Goal: Task Accomplishment & Management: Manage account settings

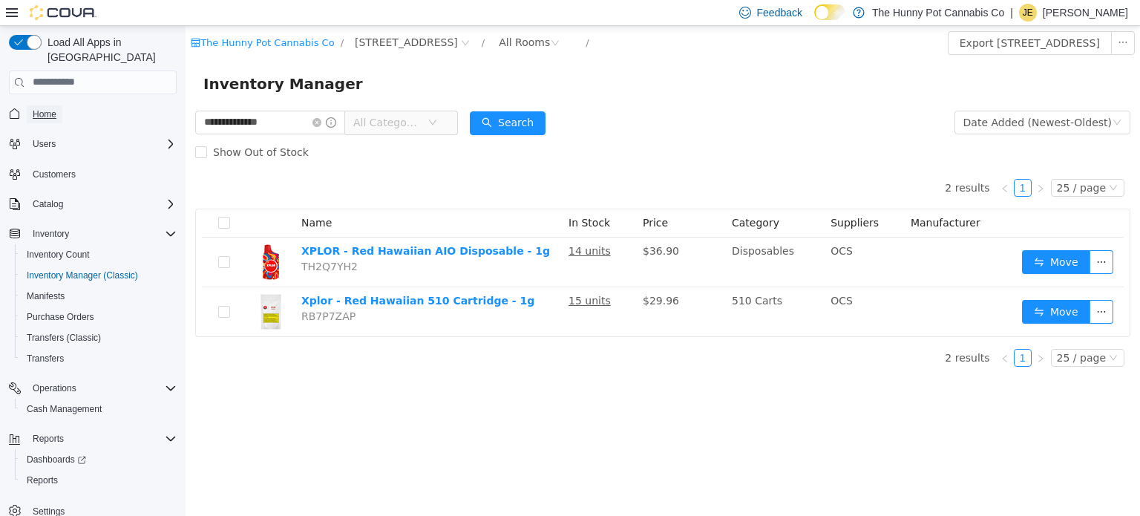
click at [53, 108] on span "Home" at bounding box center [45, 114] width 24 height 12
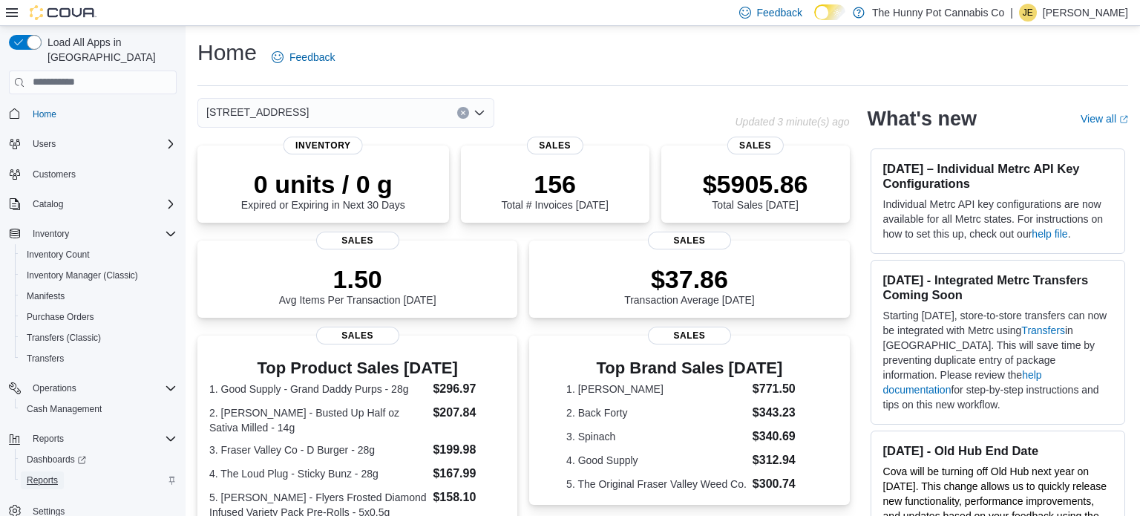
click at [46, 474] on span "Reports" at bounding box center [42, 480] width 31 height 12
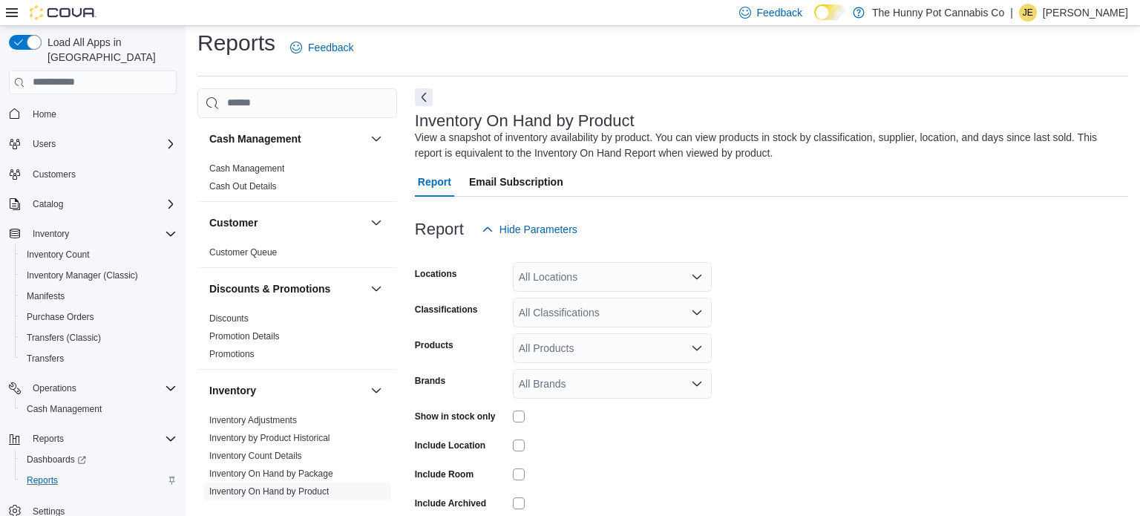
scroll to position [50, 0]
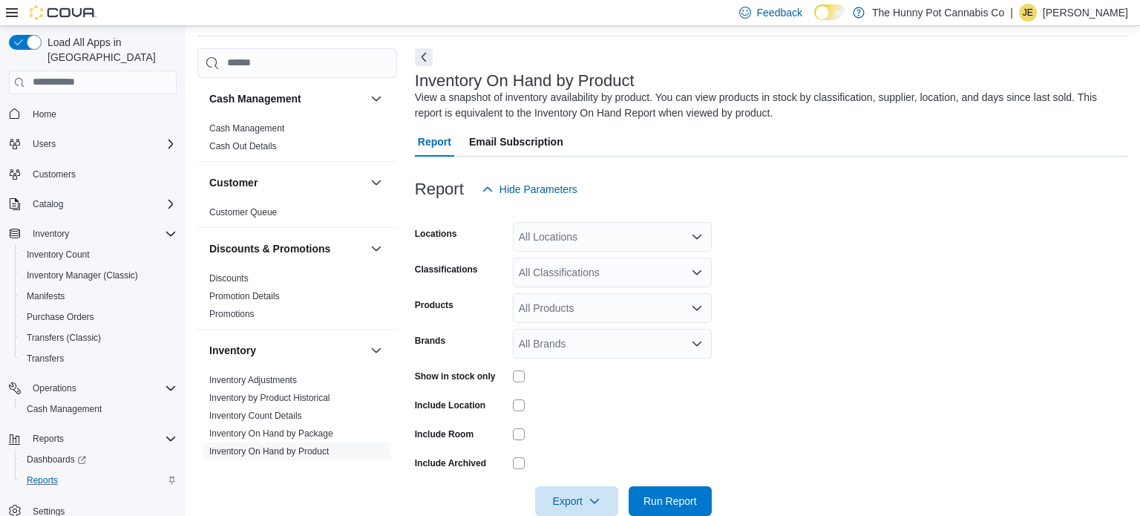
click at [548, 229] on div "All Locations" at bounding box center [612, 237] width 199 height 30
type input "***"
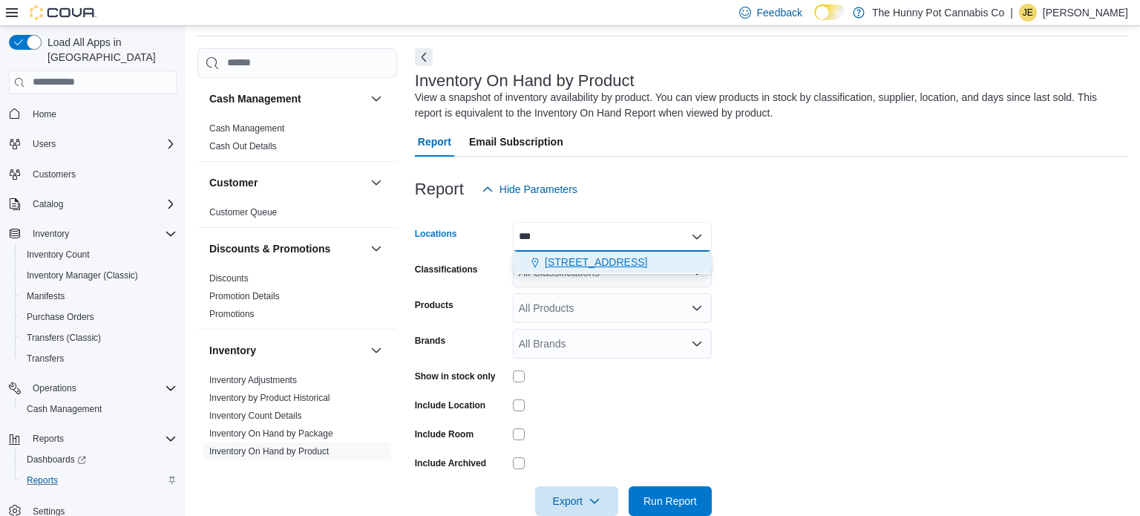
click at [551, 259] on span "[STREET_ADDRESS]" at bounding box center [596, 262] width 102 height 15
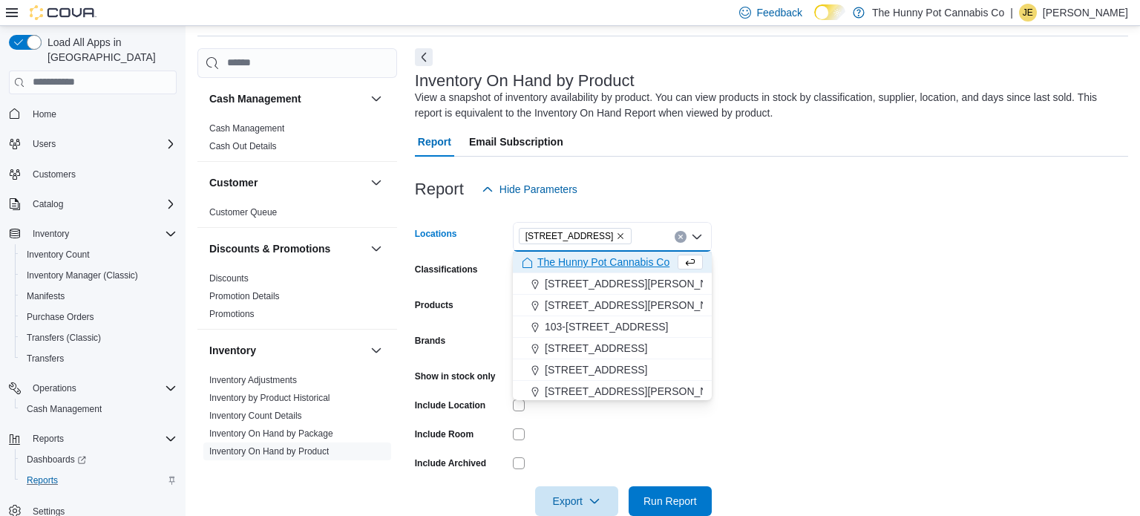
click at [845, 388] on form "Locations 495 Welland Ave Combo box. Selected. 495 Welland Ave. Press Backspace…" at bounding box center [771, 360] width 713 height 312
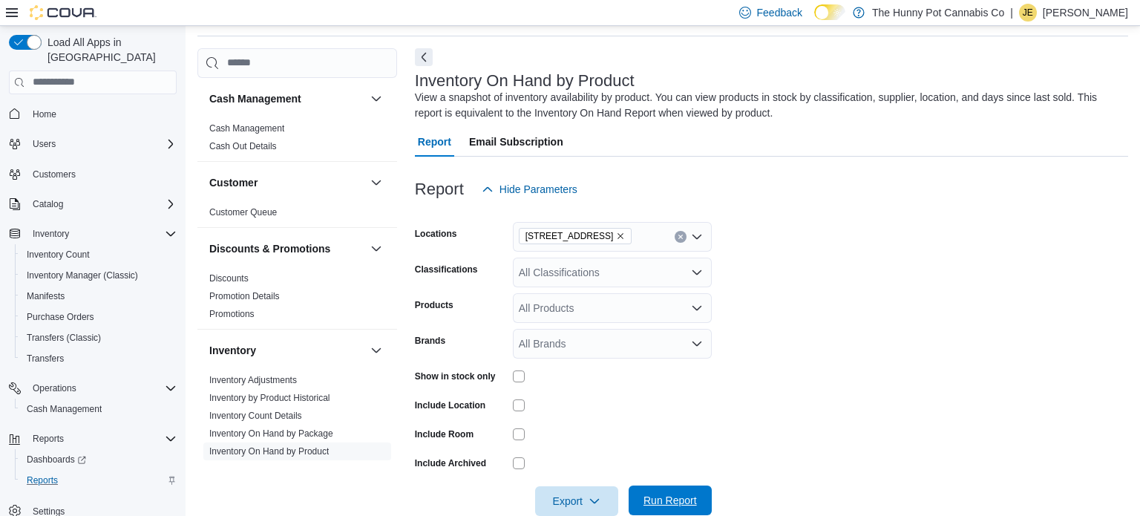
click at [682, 493] on span "Run Report" at bounding box center [669, 500] width 53 height 15
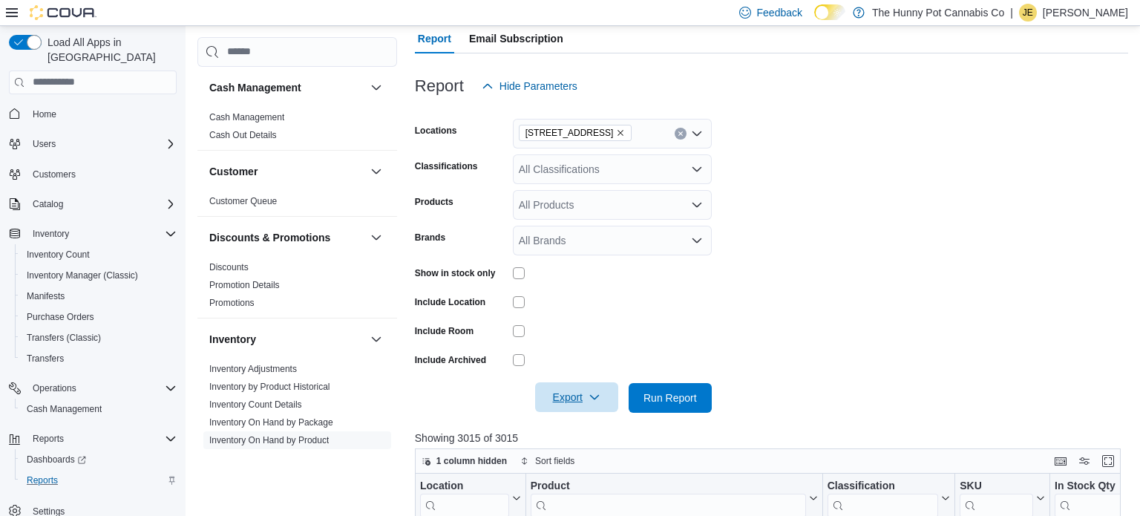
click at [583, 403] on span "Export" at bounding box center [576, 397] width 65 height 30
click at [565, 307] on span "Export to Excel" at bounding box center [579, 307] width 67 height 12
click at [85, 400] on span "Cash Management" at bounding box center [64, 406] width 75 height 12
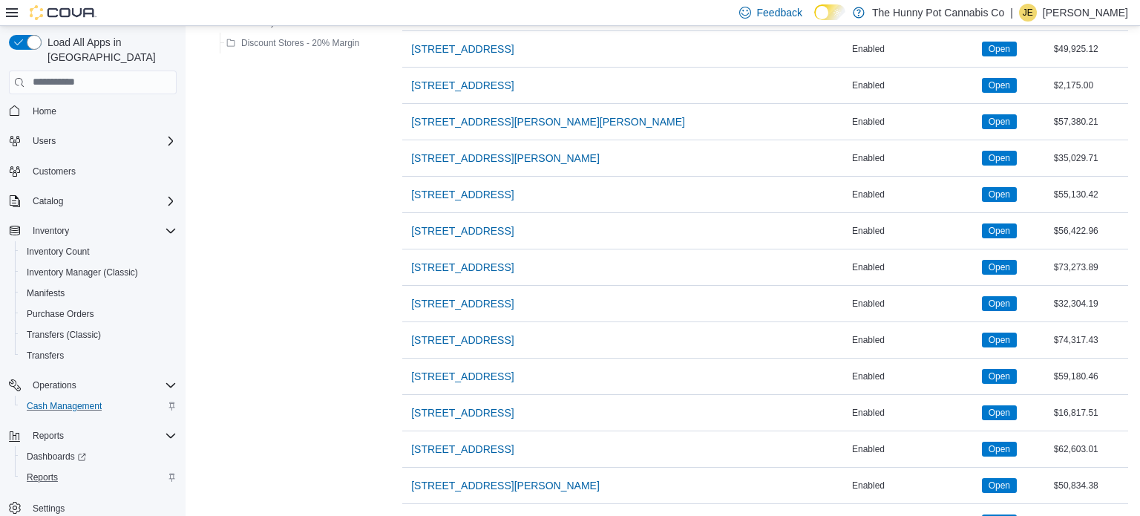
scroll to position [1174, 0]
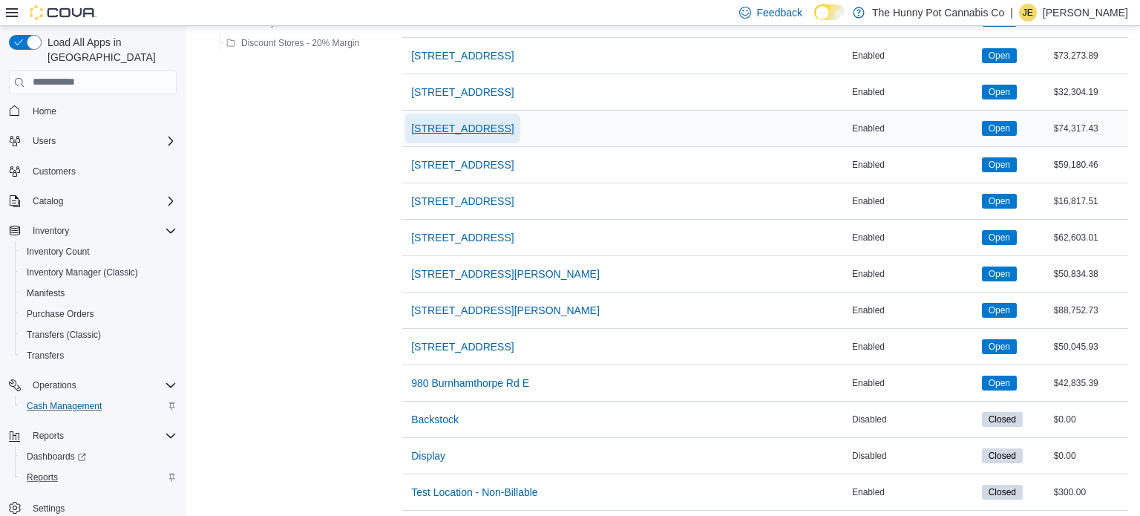
click at [436, 121] on span "[STREET_ADDRESS]" at bounding box center [462, 128] width 102 height 15
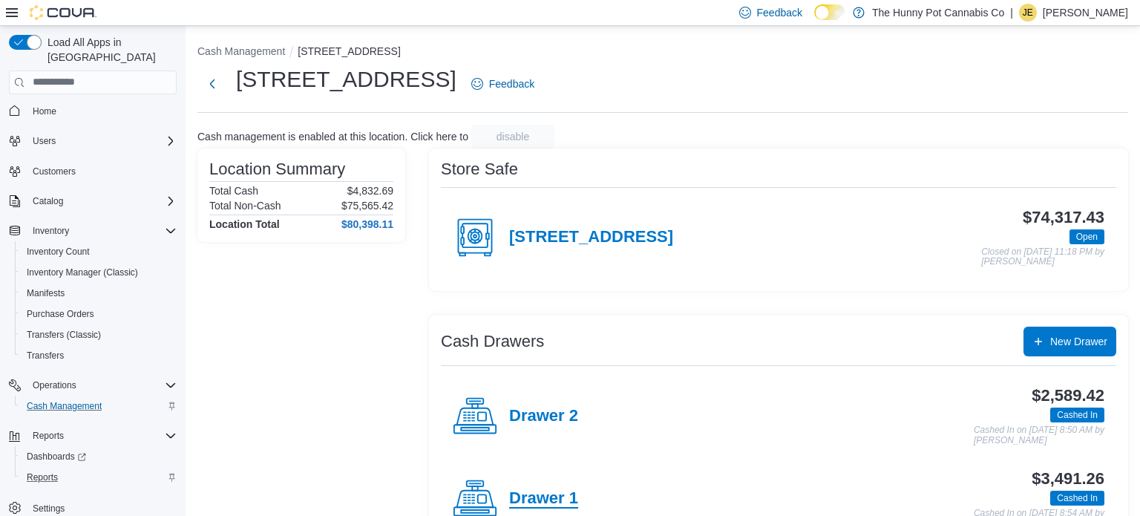
click at [570, 497] on h4 "Drawer 1" at bounding box center [543, 498] width 69 height 19
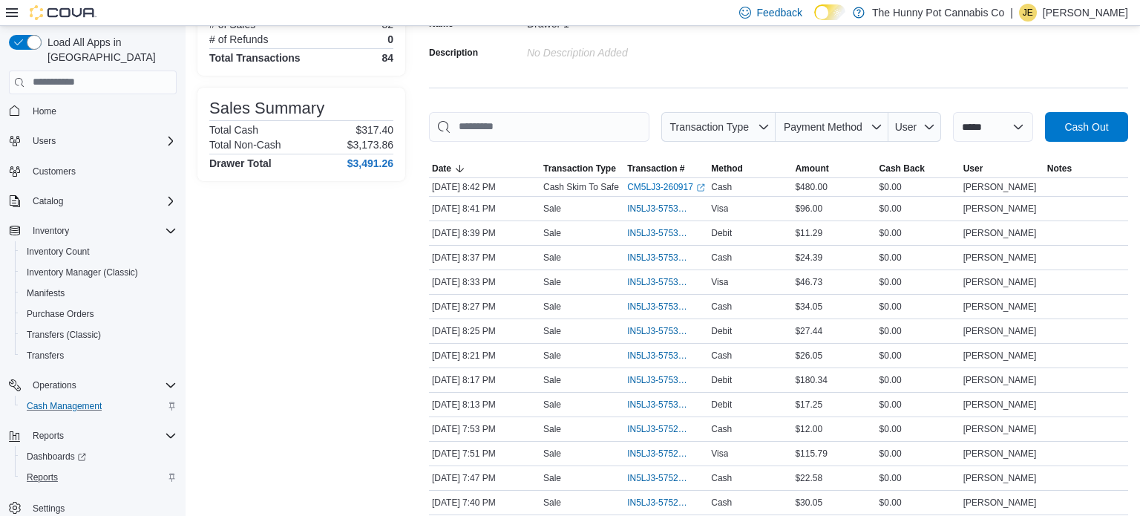
scroll to position [145, 0]
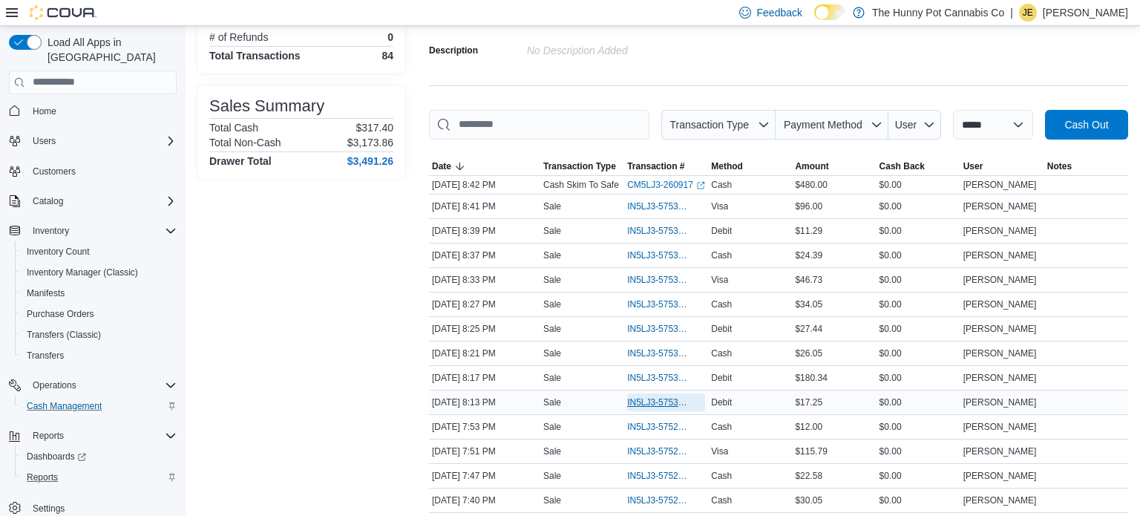
click at [652, 399] on span "IN5LJ3-5753029" at bounding box center [658, 402] width 63 height 12
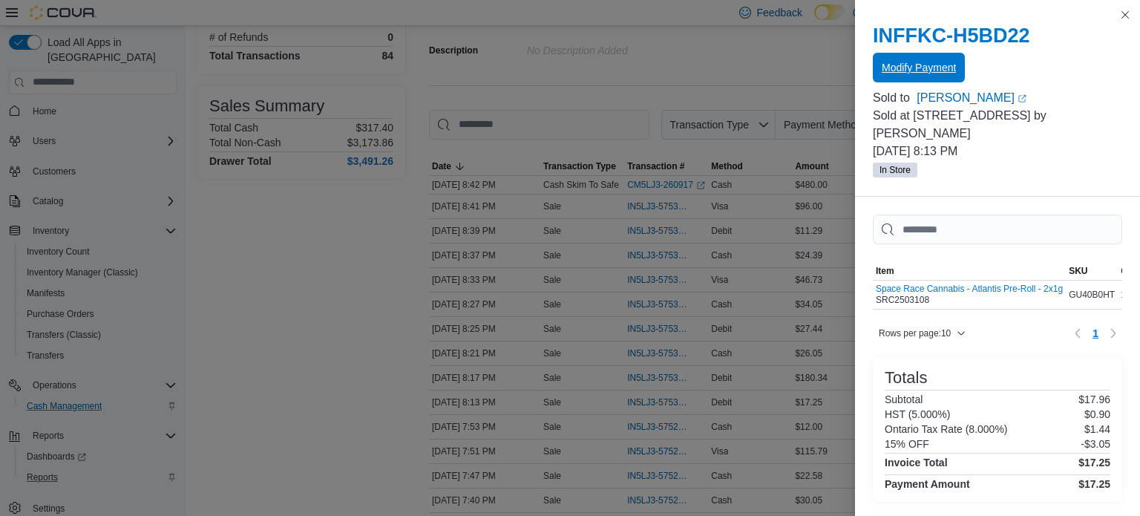
click at [931, 71] on span "Modify Payment" at bounding box center [919, 67] width 74 height 15
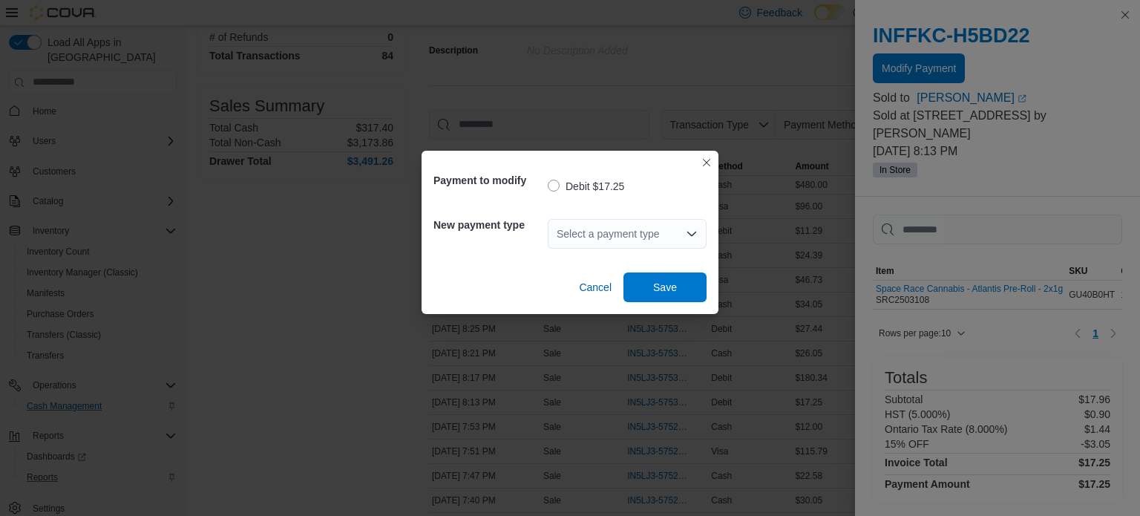
click at [619, 235] on div "Select a payment type" at bounding box center [627, 234] width 159 height 30
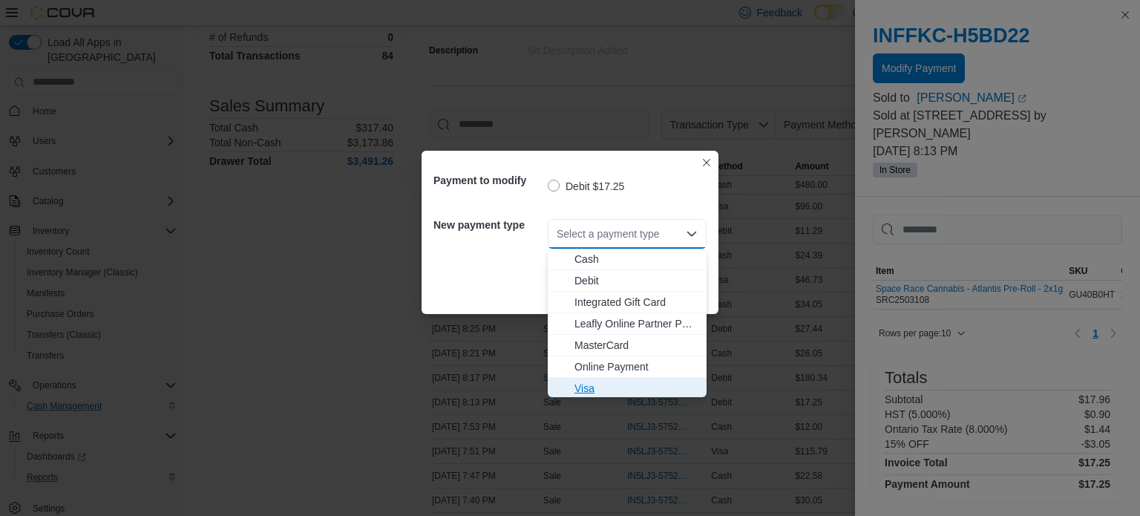
click at [618, 395] on span "Visa" at bounding box center [635, 388] width 123 height 15
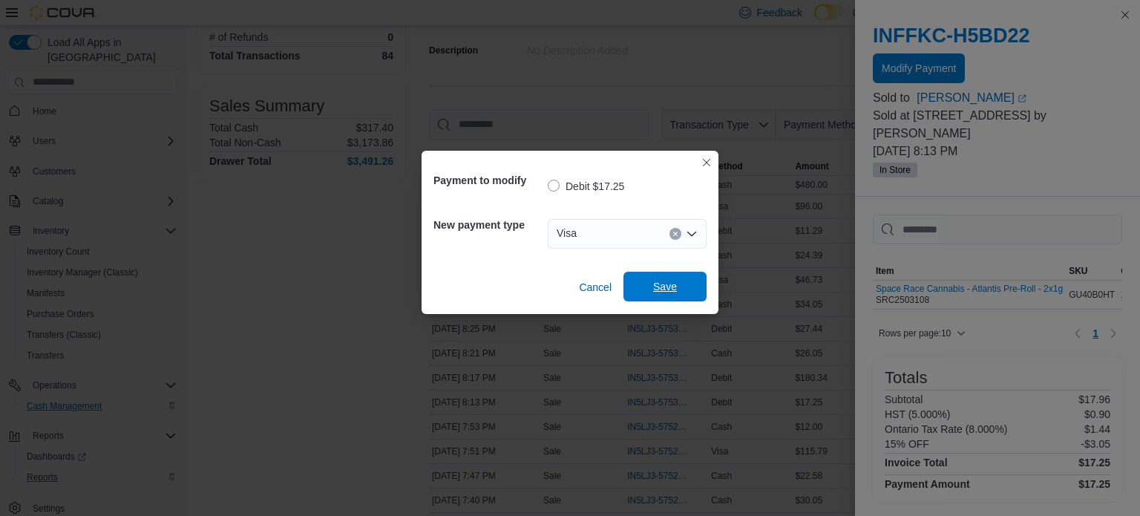
click at [657, 293] on span "Save" at bounding box center [665, 286] width 24 height 15
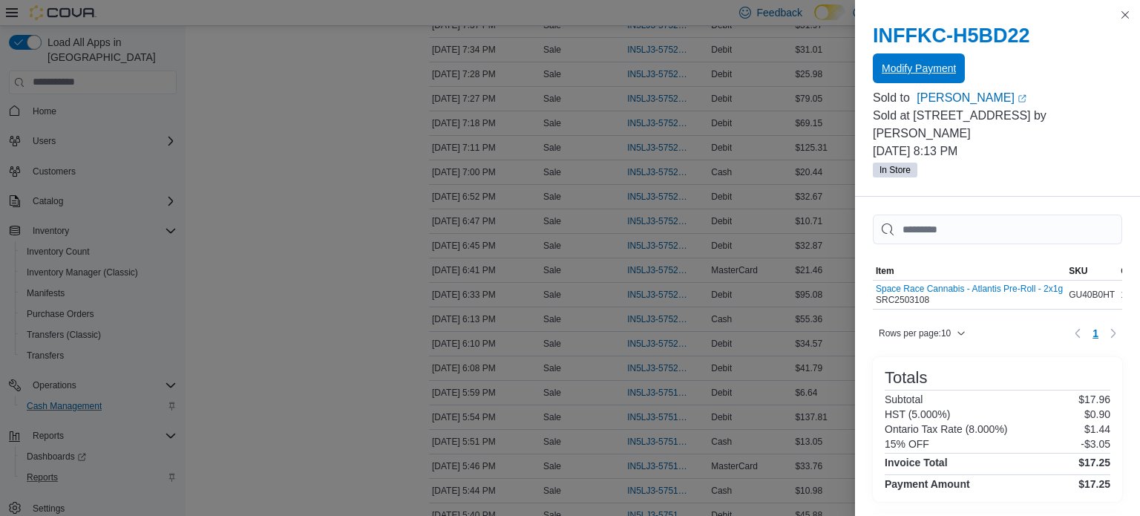
scroll to position [652, 0]
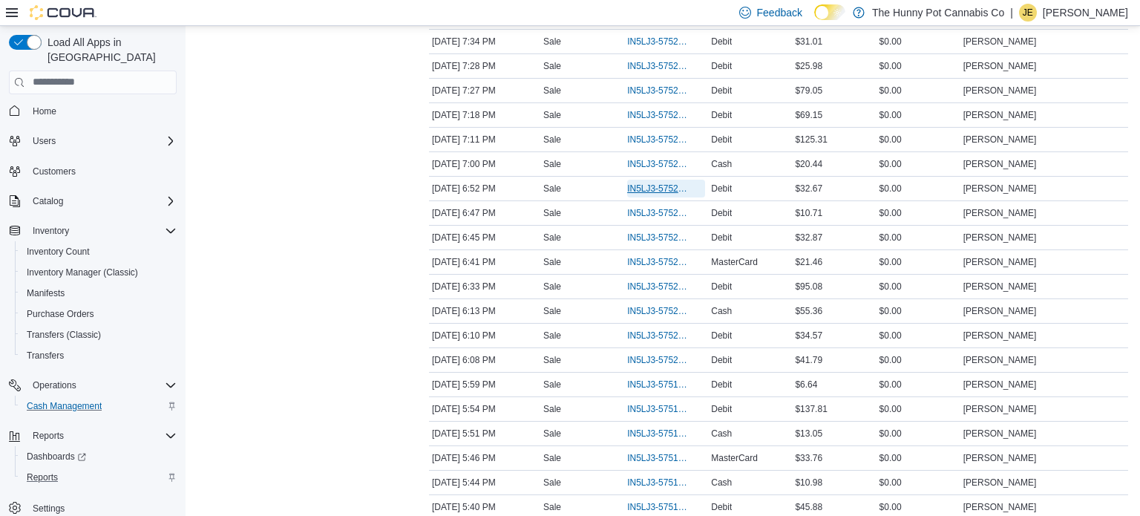
click at [661, 187] on span "IN5LJ3-5752367" at bounding box center [658, 189] width 63 height 12
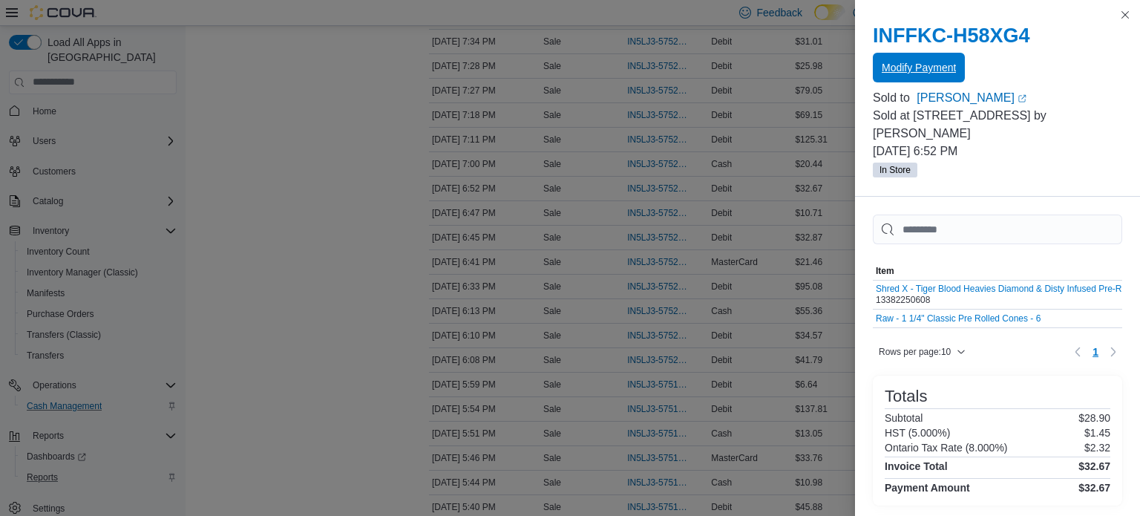
click at [943, 69] on span "Modify Payment" at bounding box center [919, 67] width 74 height 15
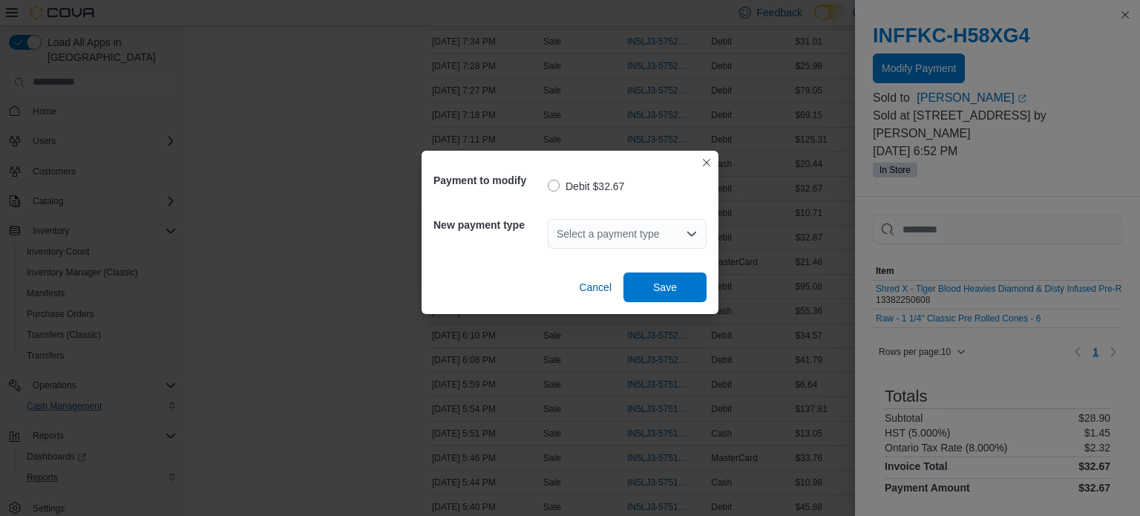
click at [599, 244] on div "Select a payment type" at bounding box center [627, 234] width 159 height 30
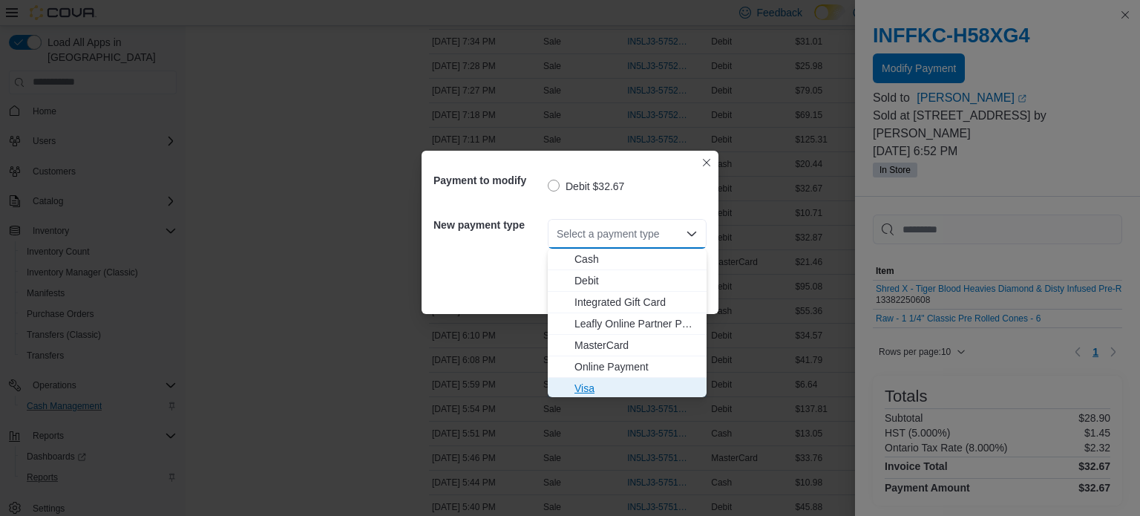
click at [595, 390] on span "Visa" at bounding box center [635, 388] width 123 height 15
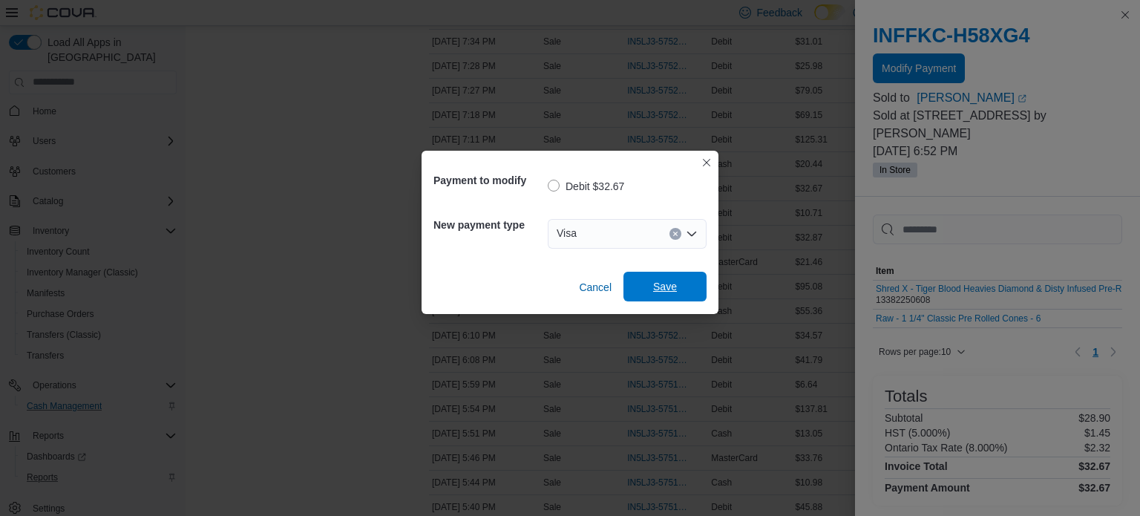
click at [679, 276] on span "Save" at bounding box center [664, 287] width 65 height 30
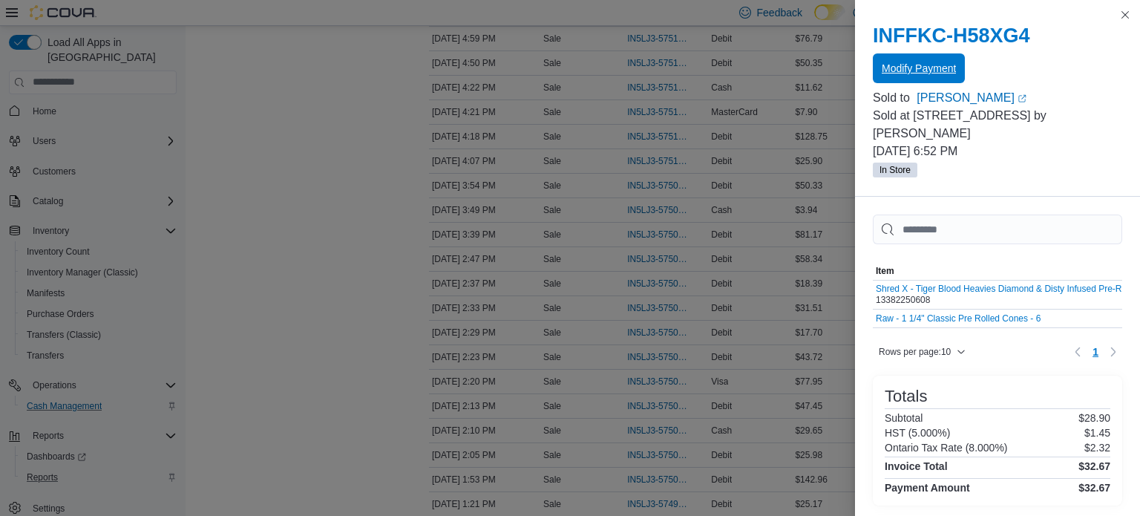
scroll to position [1478, 0]
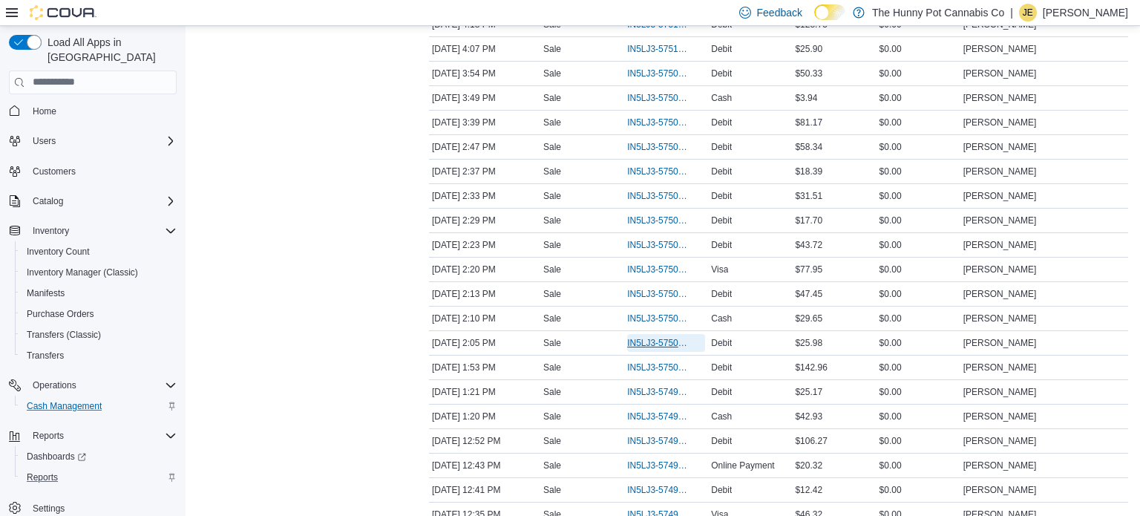
click at [668, 337] on span "IN5LJ3-5750181" at bounding box center [658, 343] width 63 height 12
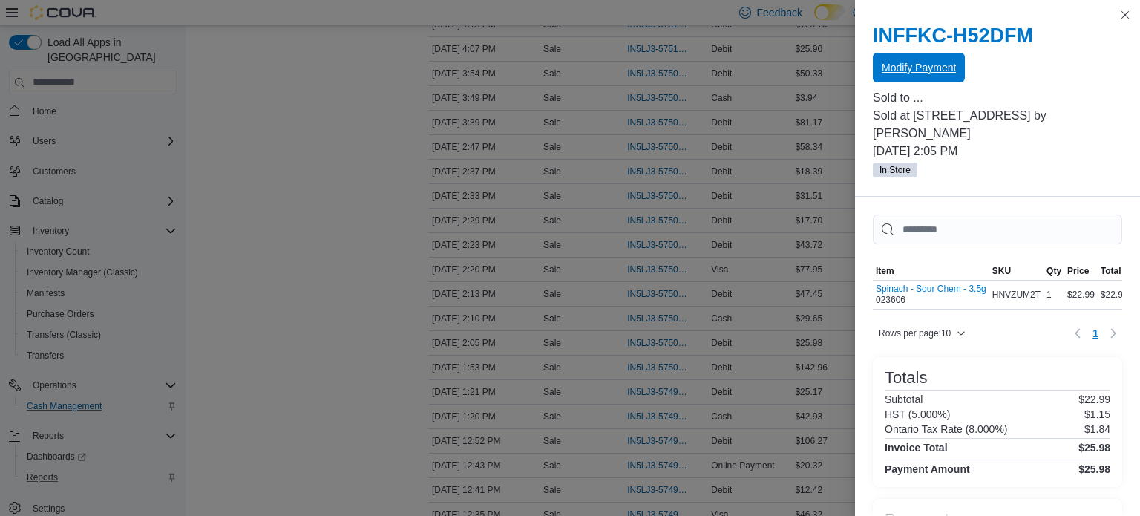
click at [932, 62] on span "Modify Payment" at bounding box center [919, 67] width 74 height 15
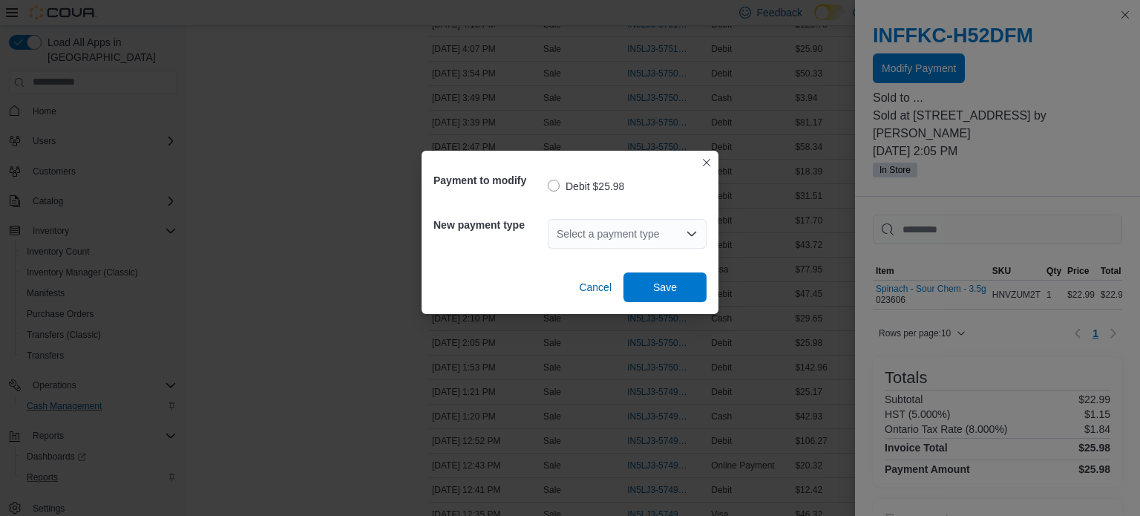
click at [661, 223] on div "Select a payment type" at bounding box center [627, 234] width 159 height 30
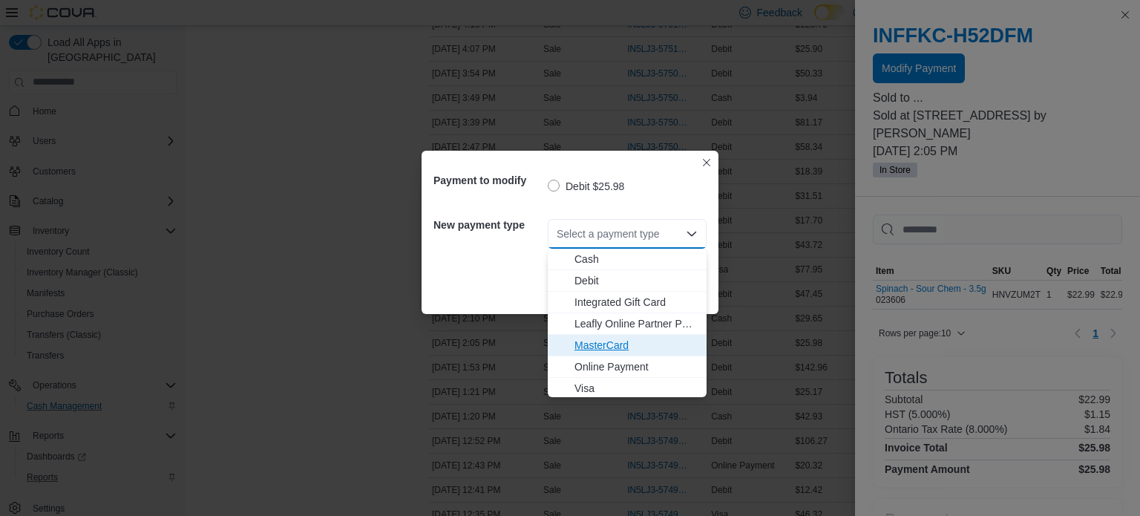
click at [612, 341] on span "MasterCard" at bounding box center [635, 345] width 123 height 15
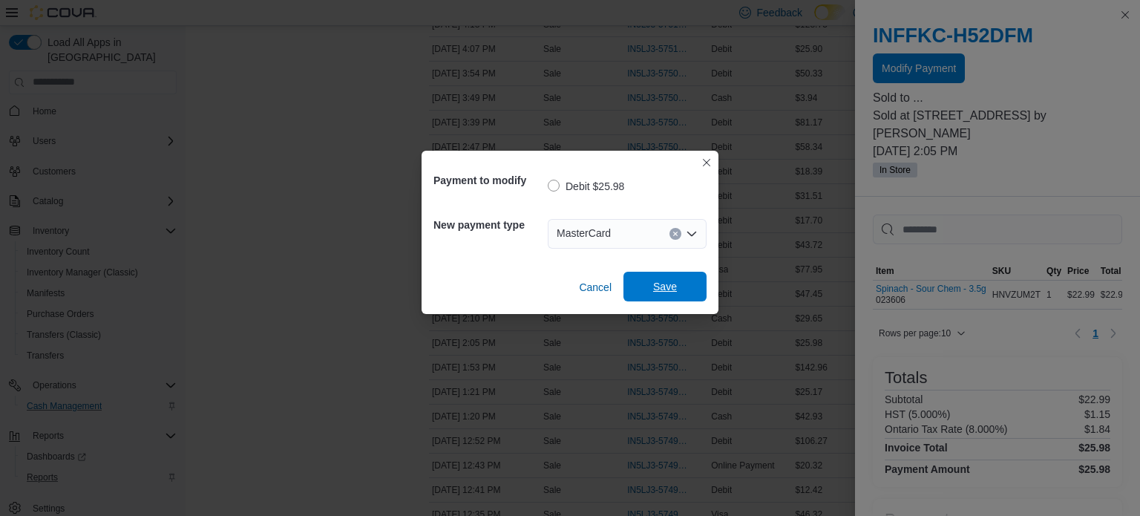
click at [664, 295] on span "Save" at bounding box center [664, 287] width 65 height 30
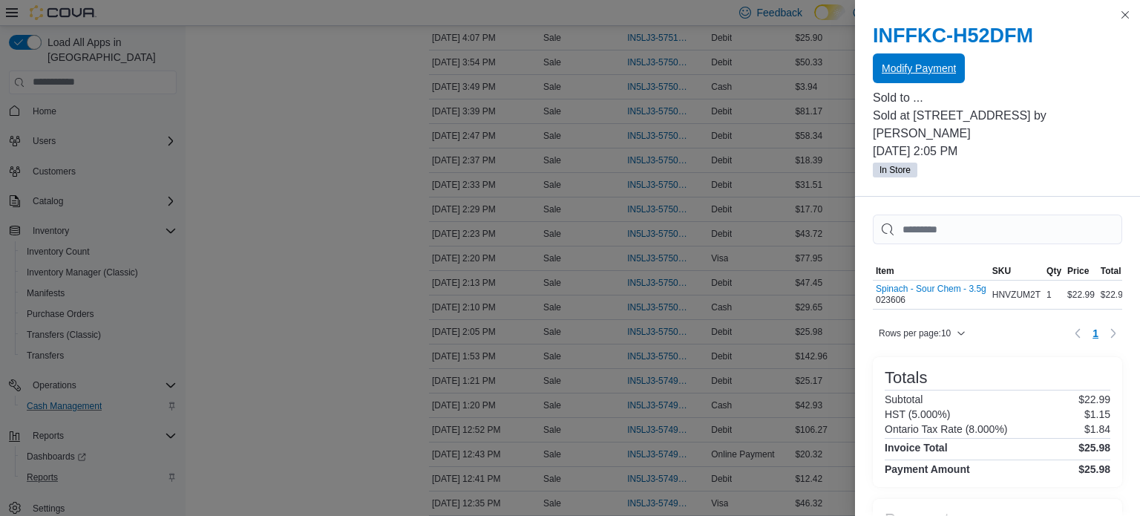
scroll to position [1537, 0]
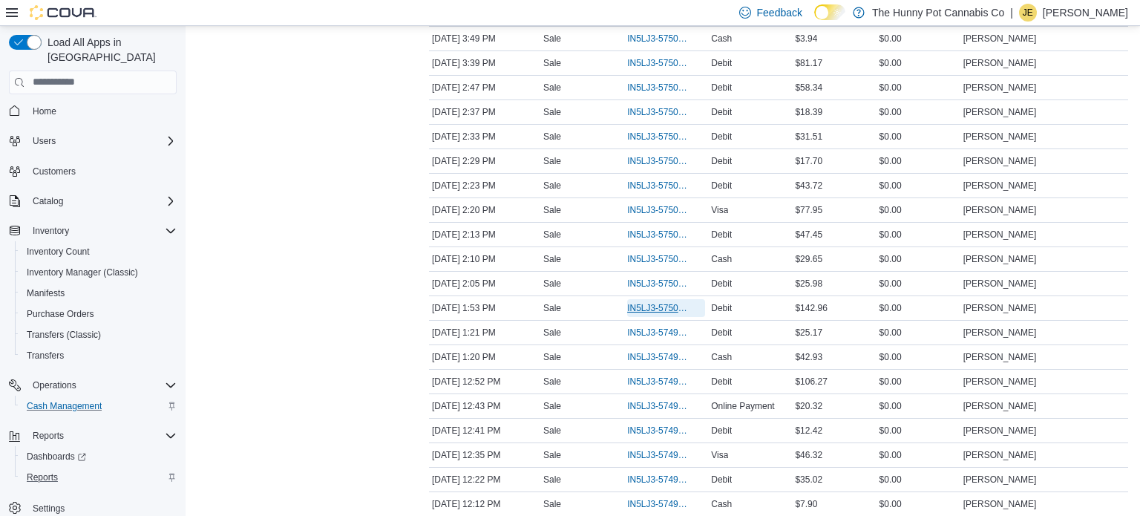
click at [660, 302] on span "IN5LJ3-5750103" at bounding box center [658, 308] width 63 height 12
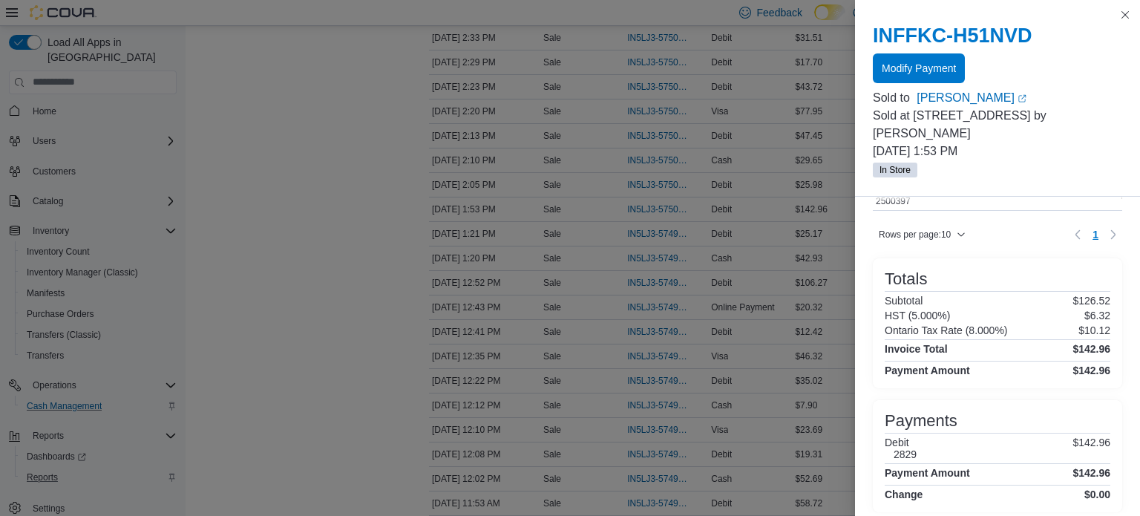
scroll to position [209, 0]
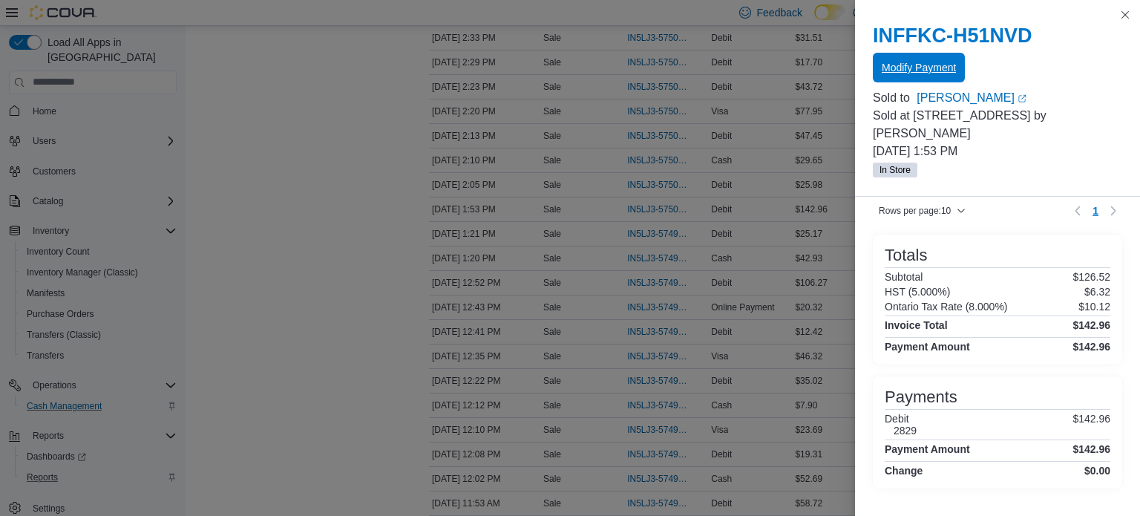
click at [919, 73] on span "Modify Payment" at bounding box center [919, 67] width 74 height 15
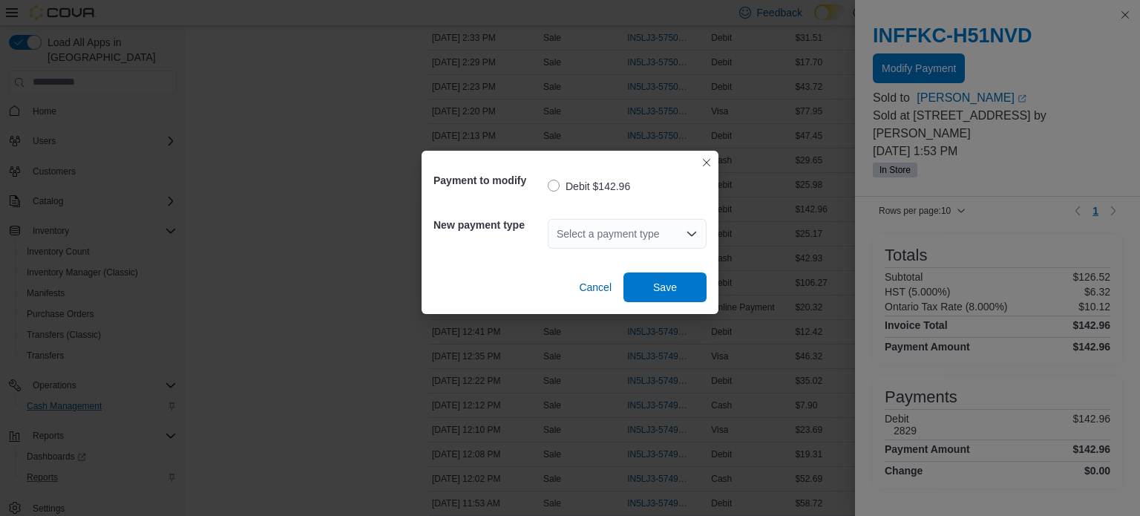
click at [568, 231] on div "Select a payment type" at bounding box center [627, 234] width 159 height 30
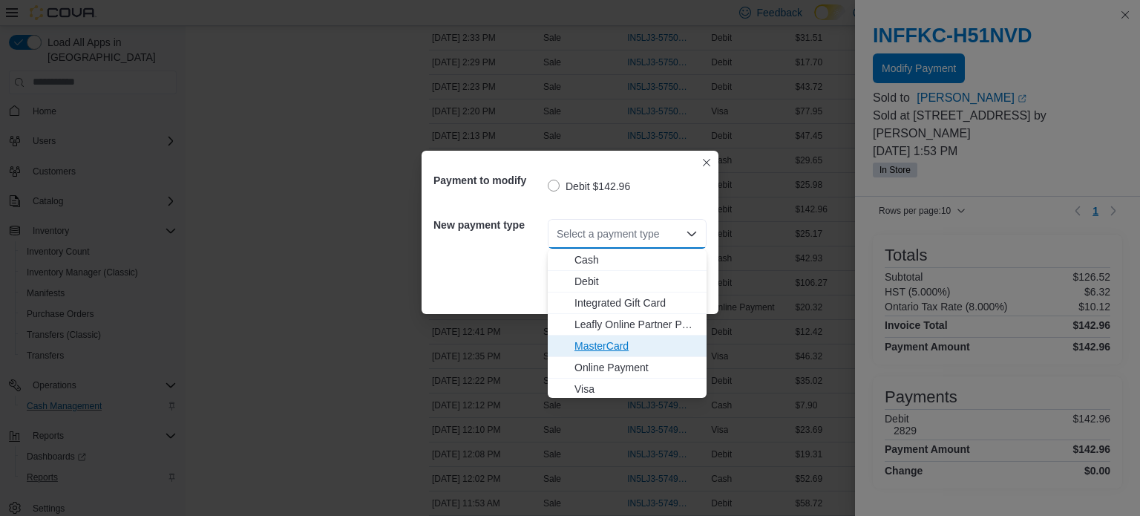
click at [613, 348] on span "MasterCard" at bounding box center [635, 345] width 123 height 15
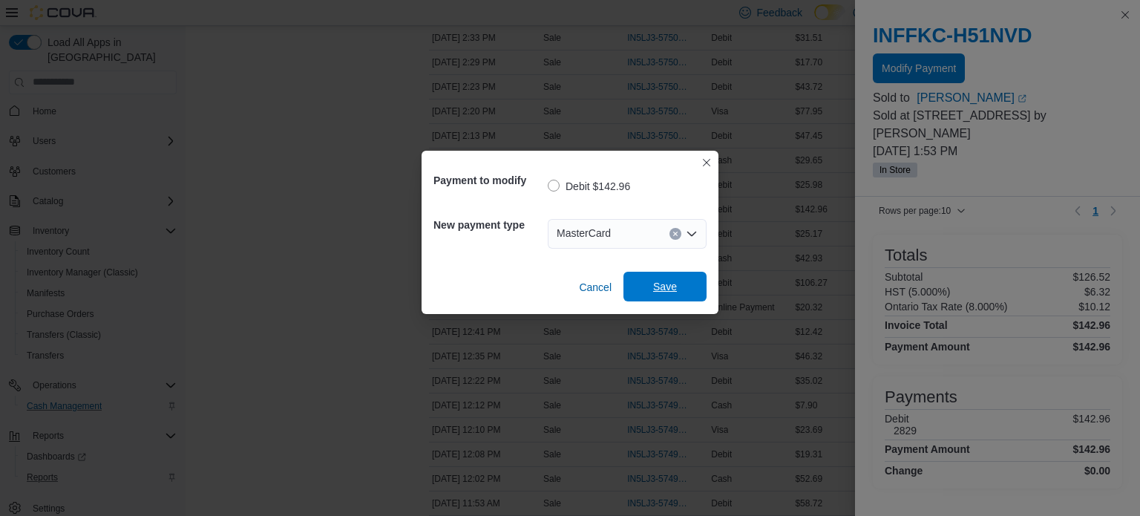
click at [664, 297] on span "Save" at bounding box center [664, 287] width 65 height 30
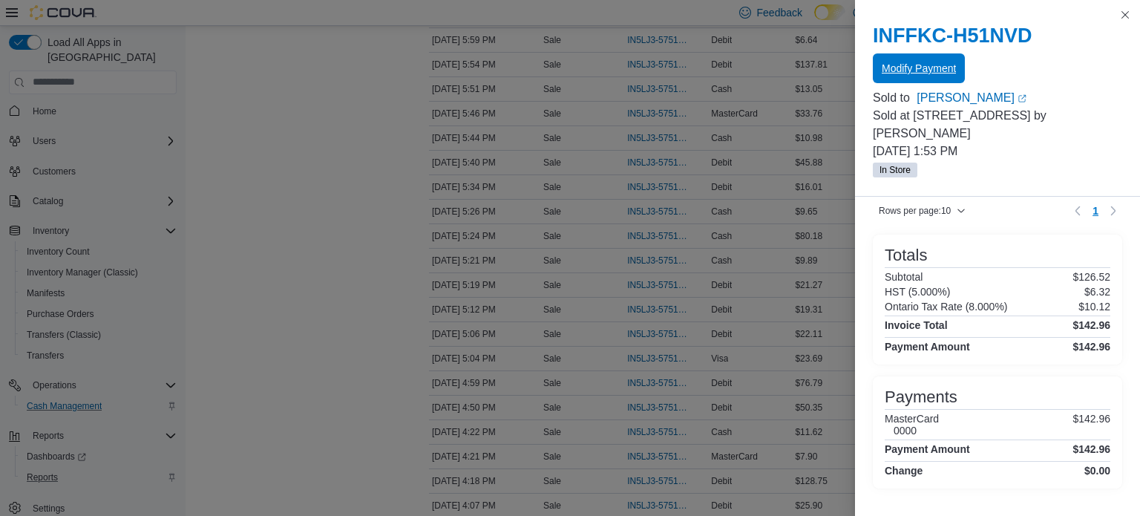
scroll to position [1020, 0]
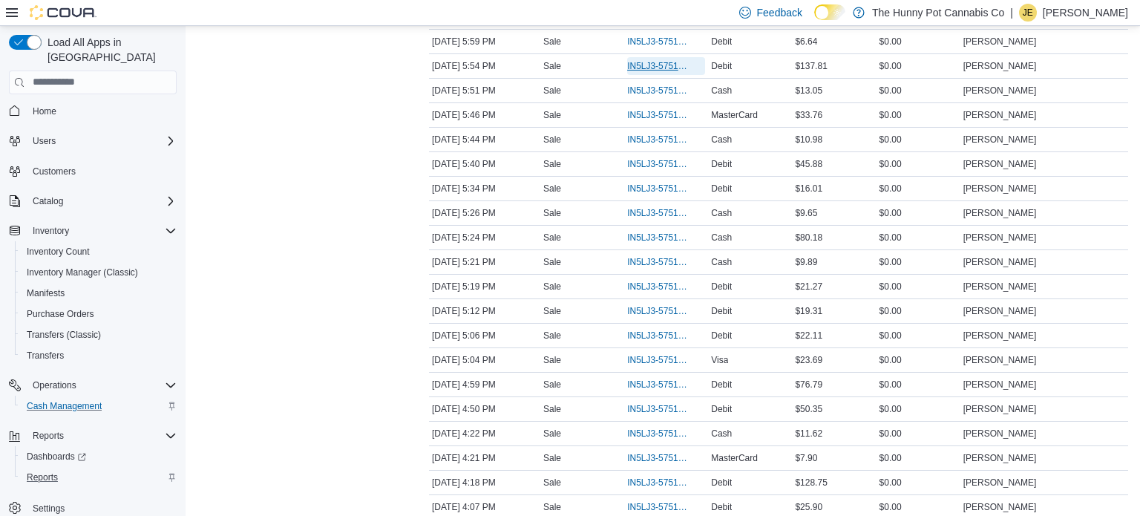
click at [662, 65] on span "IN5LJ3-5751903" at bounding box center [658, 66] width 63 height 12
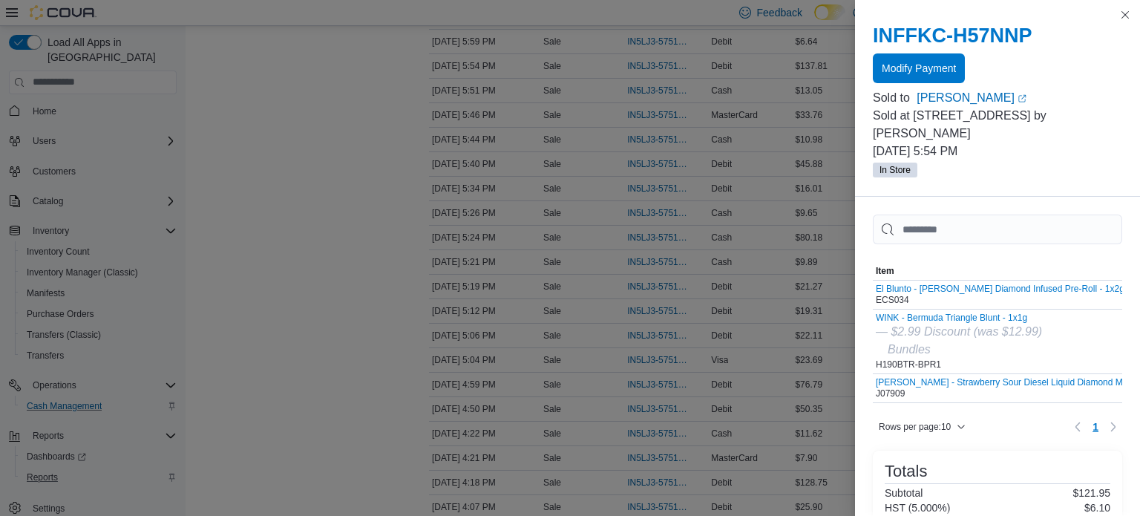
click at [885, 84] on div at bounding box center [997, 86] width 249 height 6
click at [896, 76] on span "Modify Payment" at bounding box center [919, 68] width 74 height 30
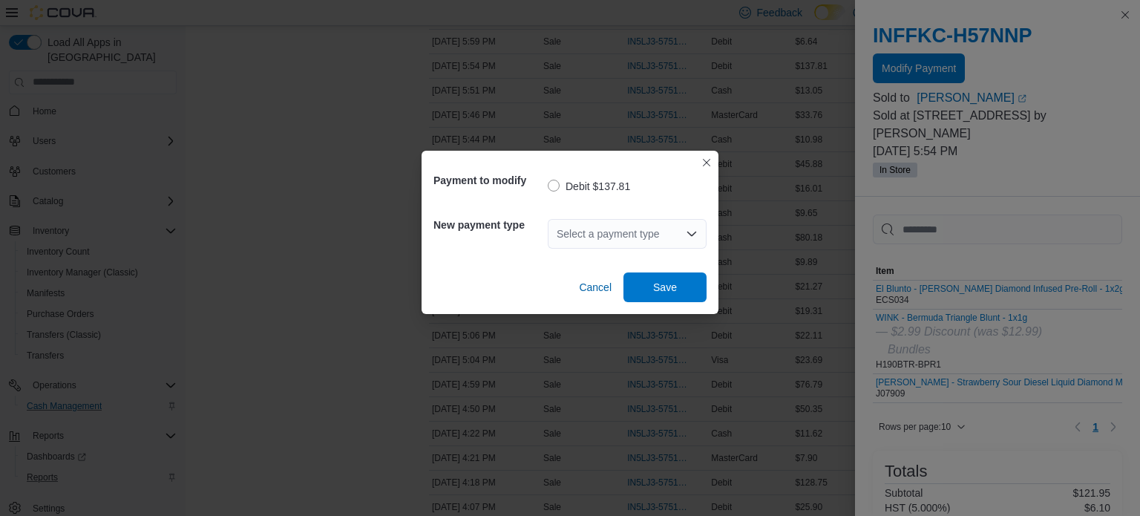
click at [639, 242] on div "Select a payment type" at bounding box center [627, 234] width 159 height 30
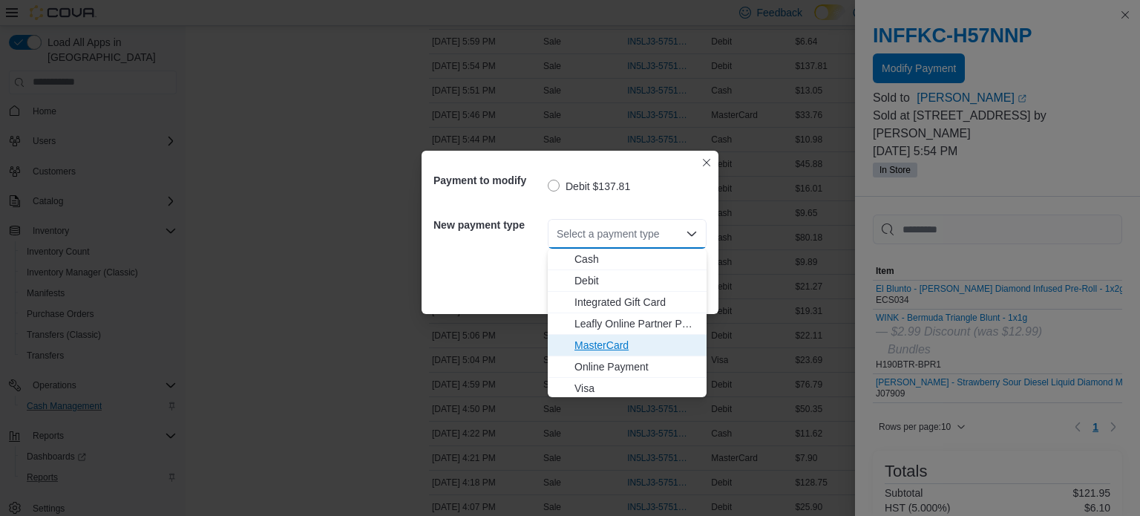
click at [616, 341] on span "MasterCard" at bounding box center [635, 345] width 123 height 15
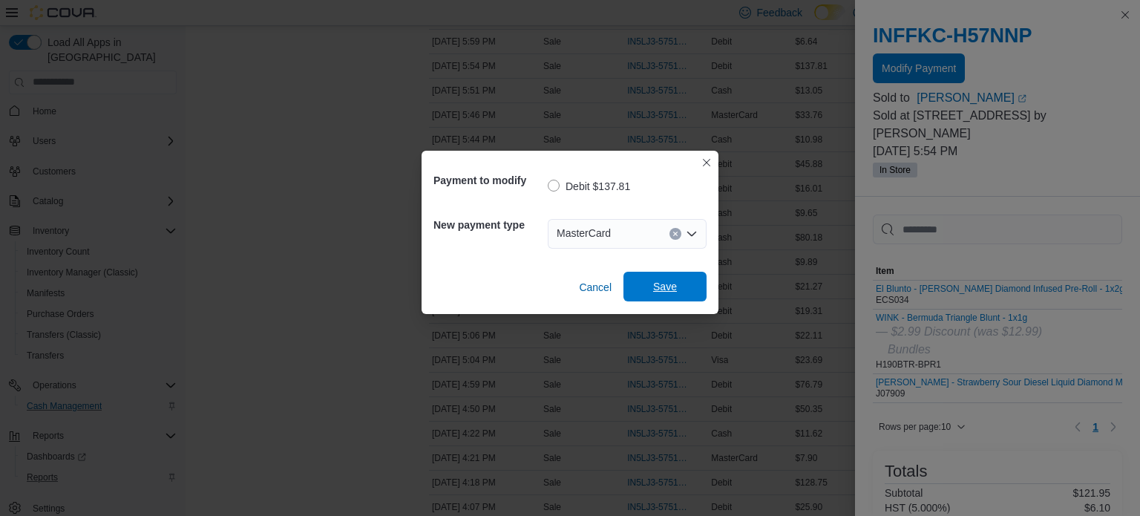
click at [658, 298] on span "Save" at bounding box center [664, 287] width 65 height 30
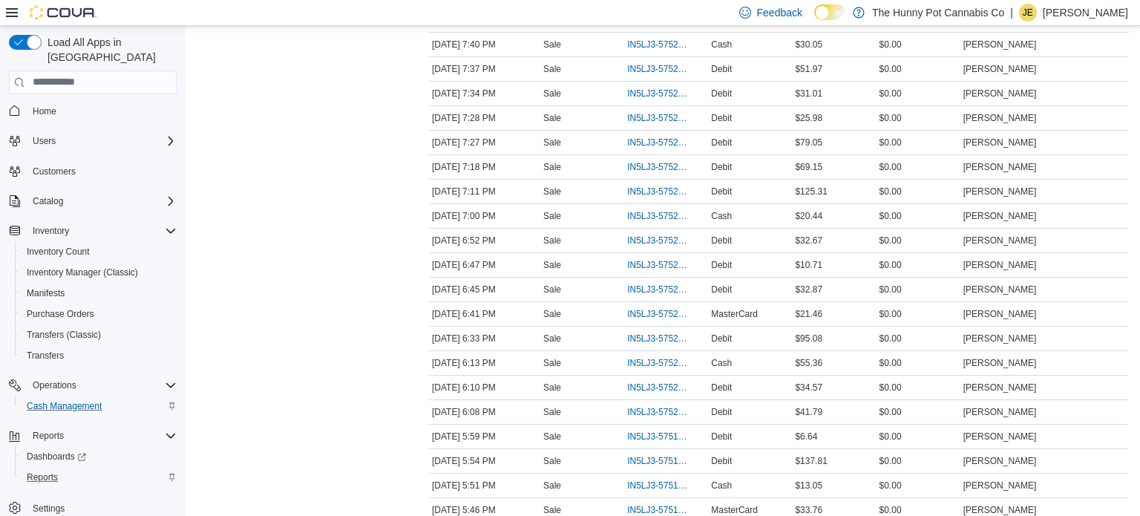
scroll to position [0, 0]
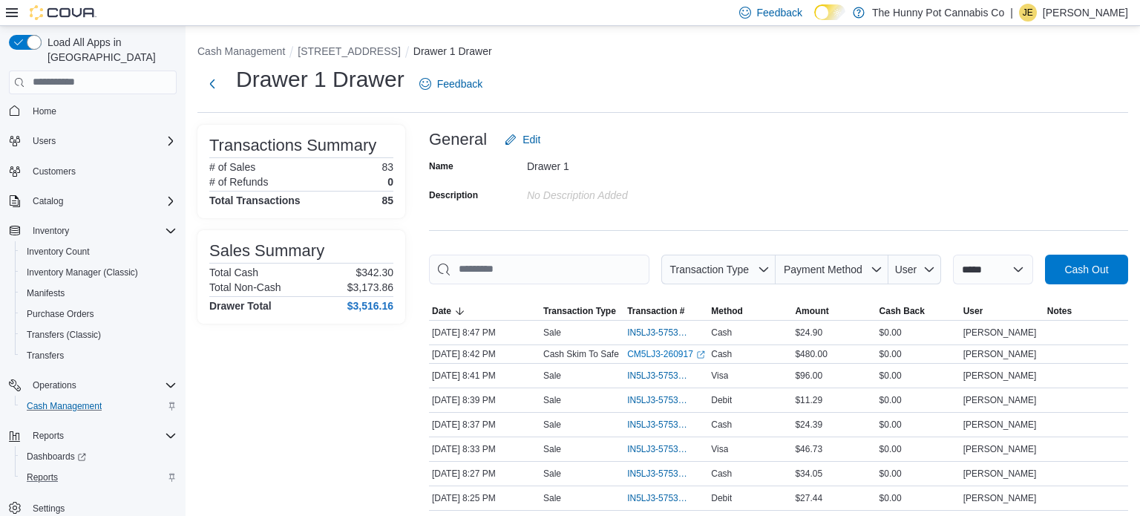
click at [344, 44] on li "[STREET_ADDRESS]" at bounding box center [355, 51] width 115 height 15
click at [346, 47] on button "[STREET_ADDRESS]" at bounding box center [349, 51] width 102 height 12
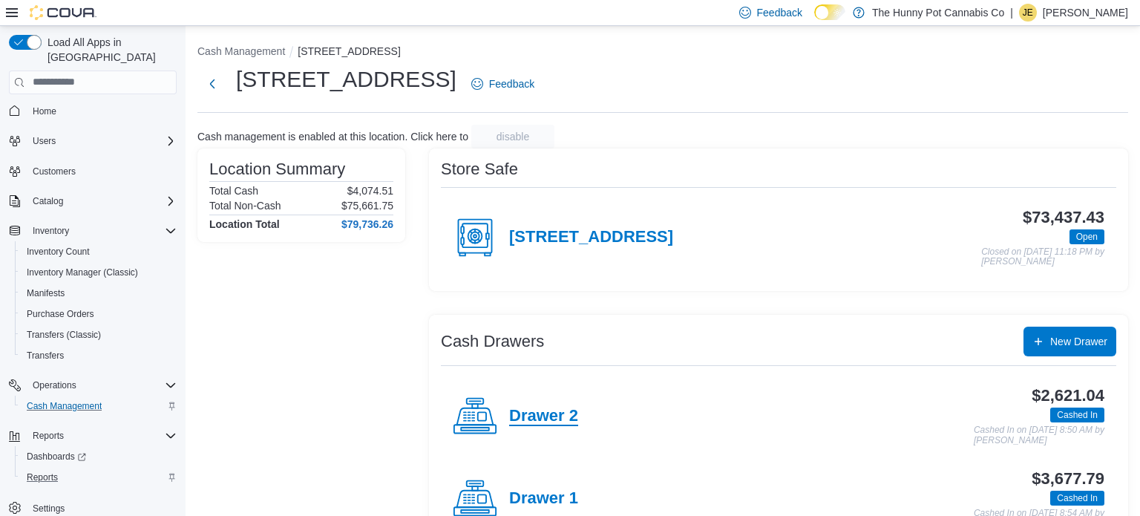
click at [549, 416] on h4 "Drawer 2" at bounding box center [543, 416] width 69 height 19
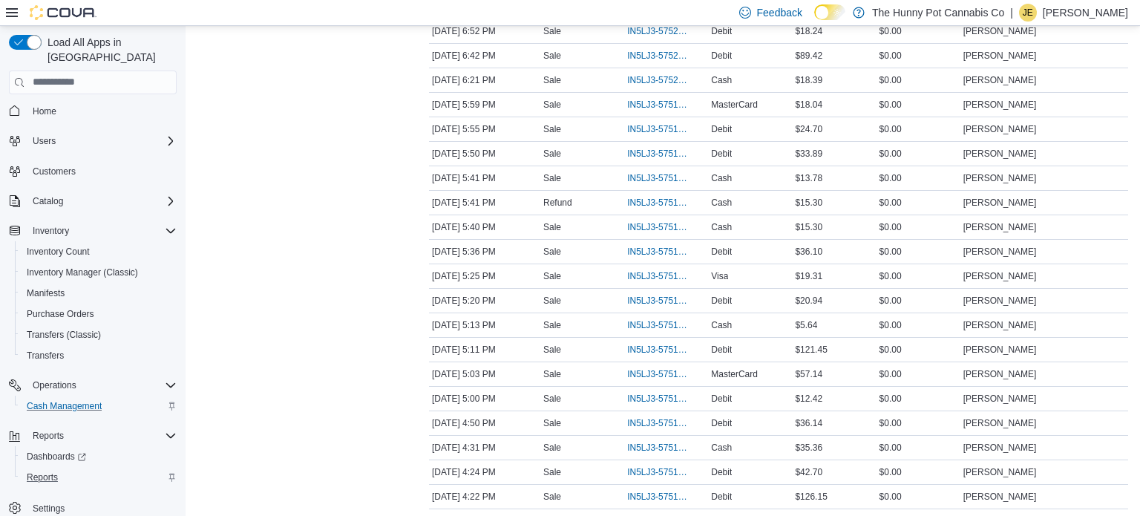
scroll to position [615, 0]
click at [638, 246] on span "IN5LJ3-5751736" at bounding box center [658, 251] width 63 height 12
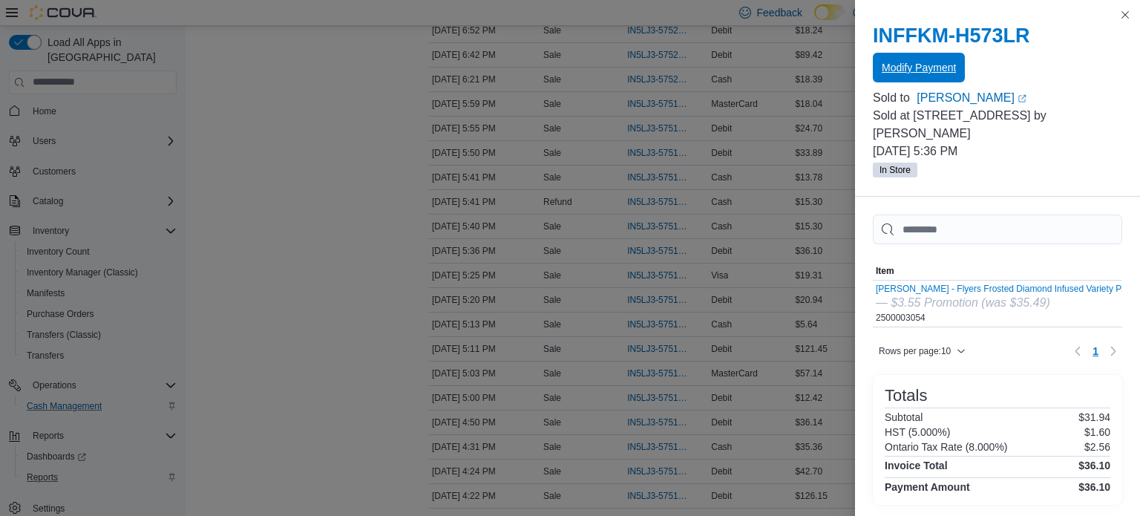
click at [937, 70] on span "Modify Payment" at bounding box center [919, 67] width 74 height 15
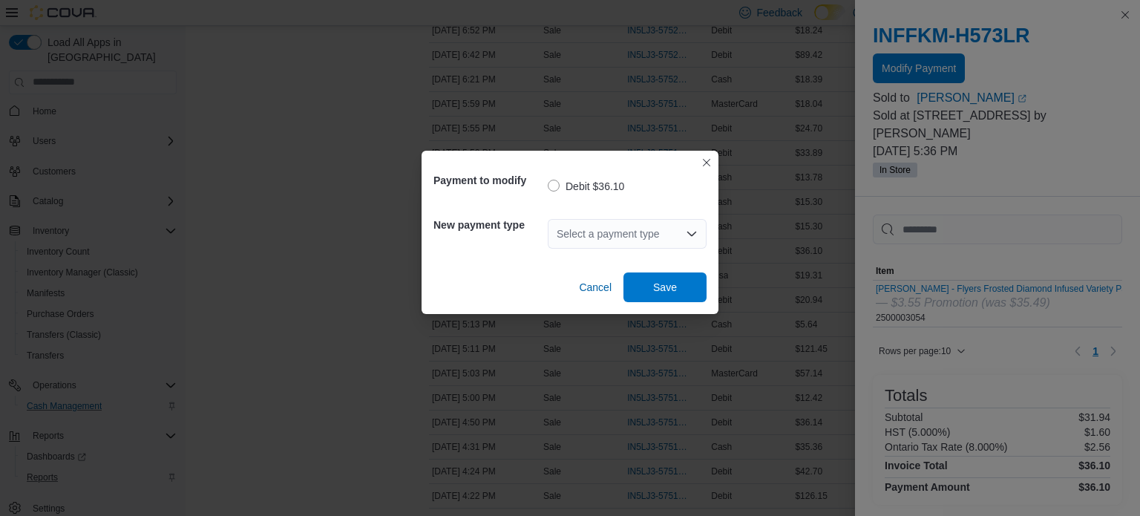
click at [636, 228] on div "Select a payment type" at bounding box center [627, 234] width 159 height 30
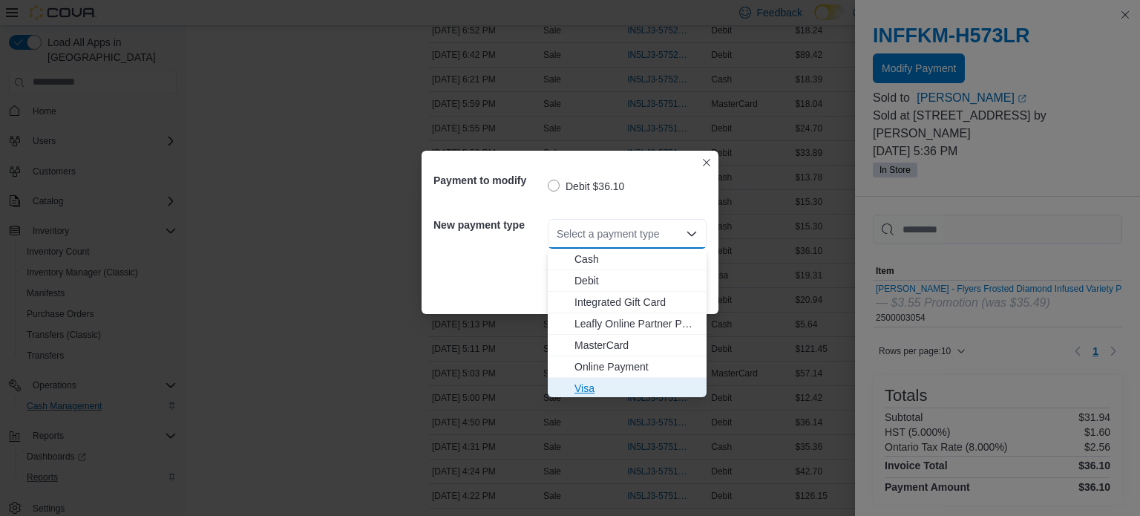
click at [622, 385] on span "Visa" at bounding box center [635, 388] width 123 height 15
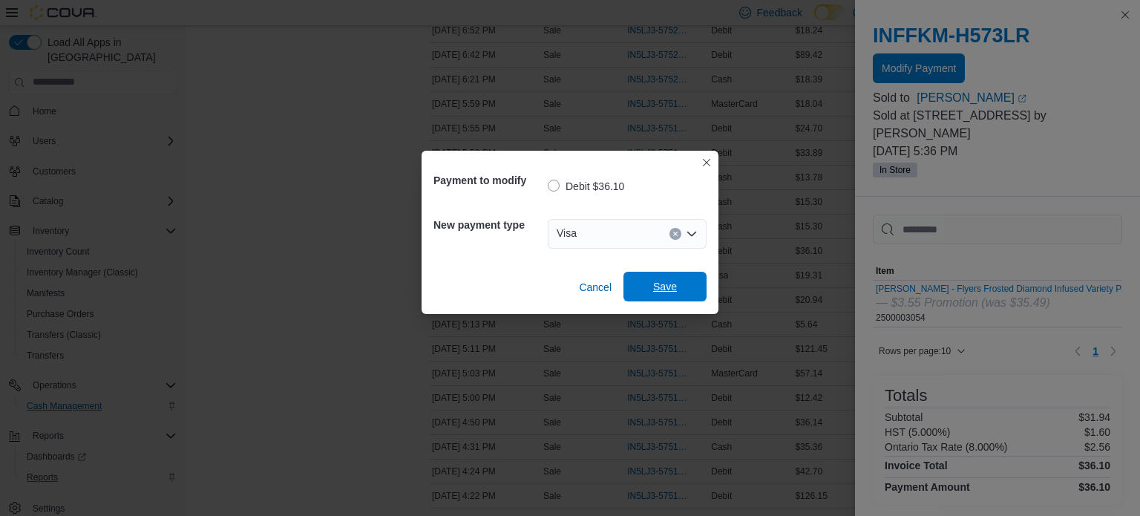
click at [675, 298] on span "Save" at bounding box center [664, 287] width 65 height 30
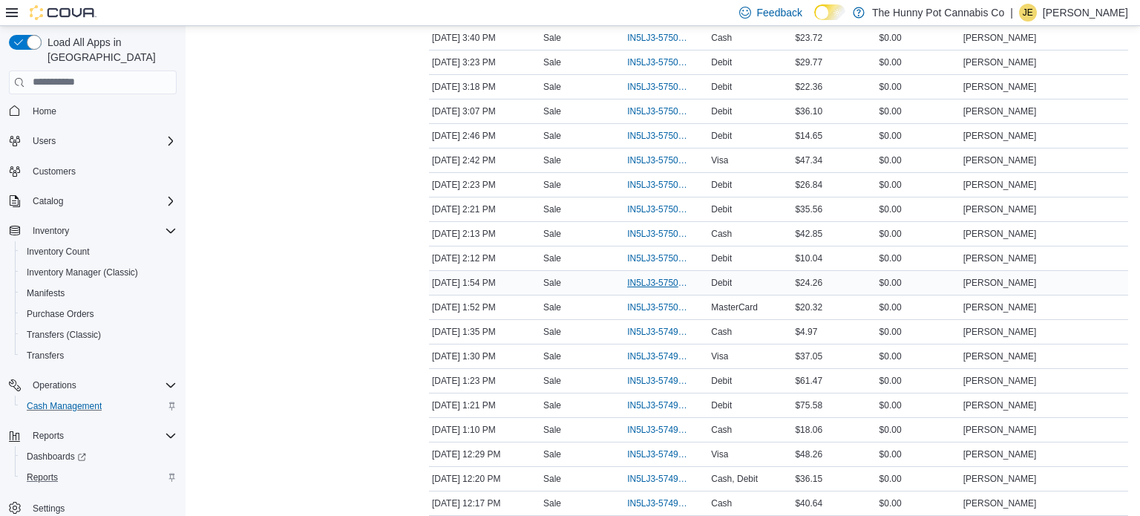
scroll to position [1292, 0]
click at [664, 327] on span "IN5LJ3-5750096" at bounding box center [658, 333] width 63 height 12
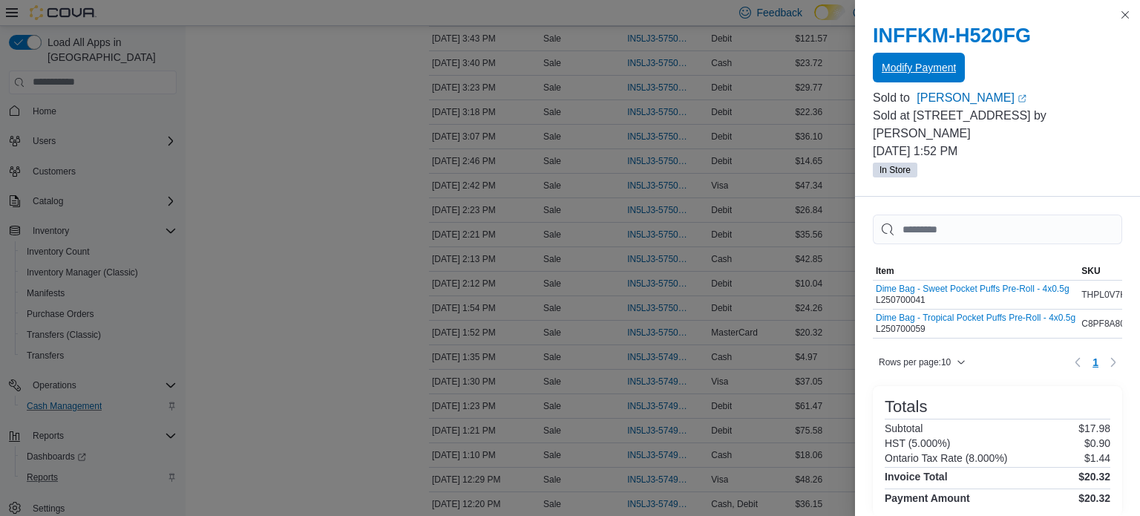
click at [929, 62] on span "Modify Payment" at bounding box center [919, 67] width 74 height 15
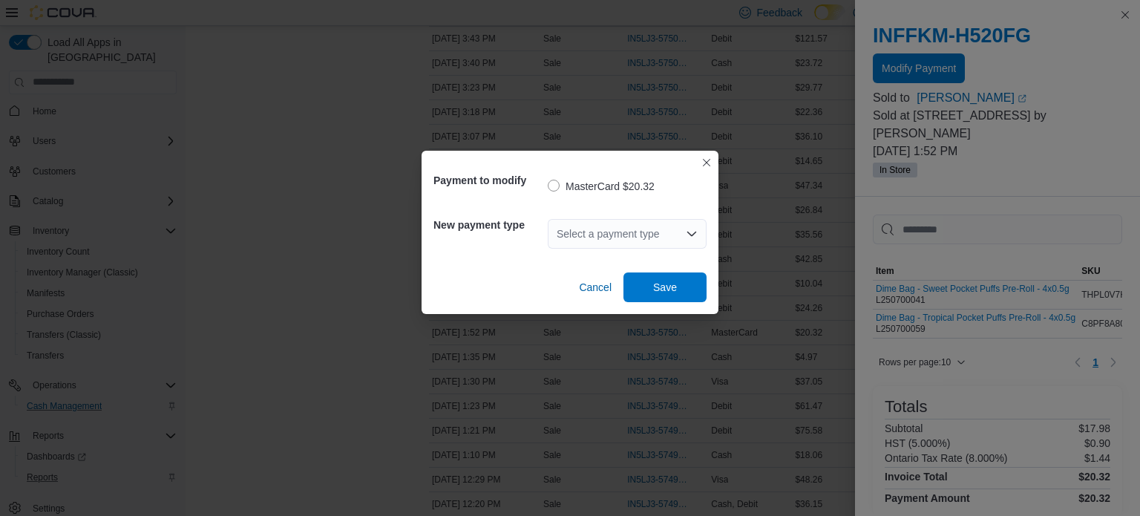
click at [655, 242] on div "Select a payment type" at bounding box center [627, 234] width 159 height 30
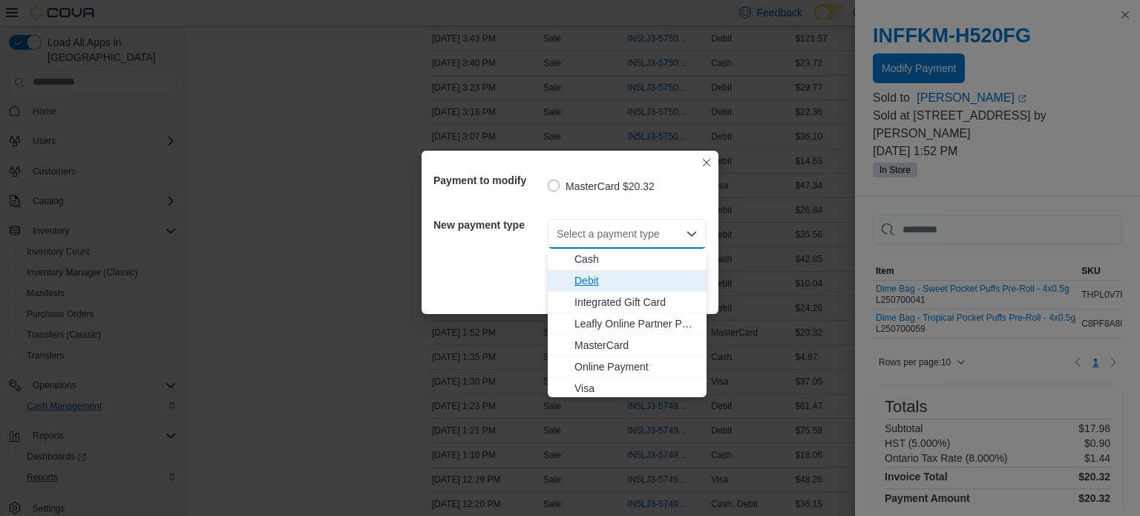
click at [623, 281] on span "Debit" at bounding box center [635, 280] width 123 height 15
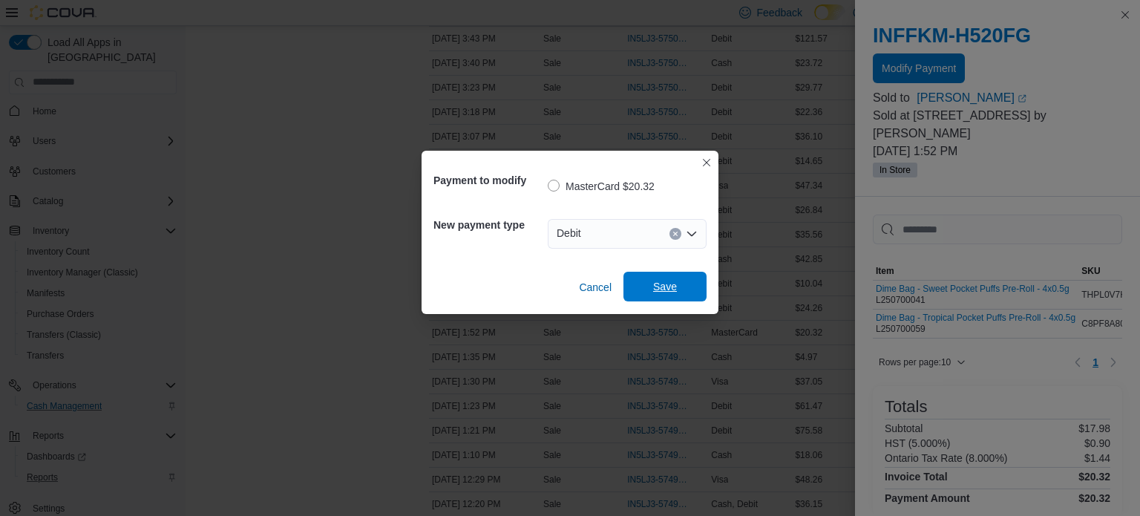
click at [662, 281] on span "Save" at bounding box center [665, 286] width 24 height 15
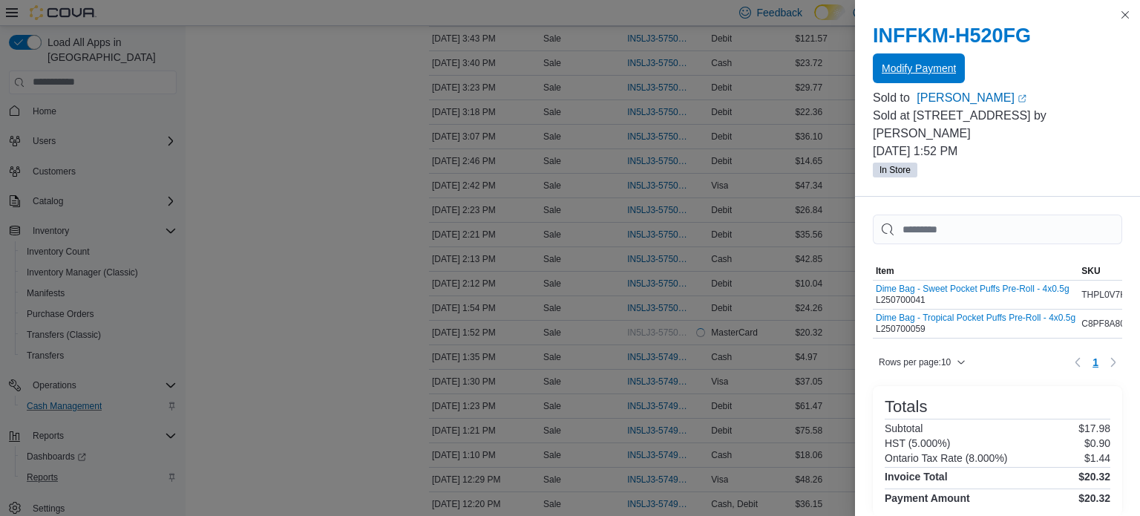
scroll to position [0, 0]
